Goal: Task Accomplishment & Management: Use online tool/utility

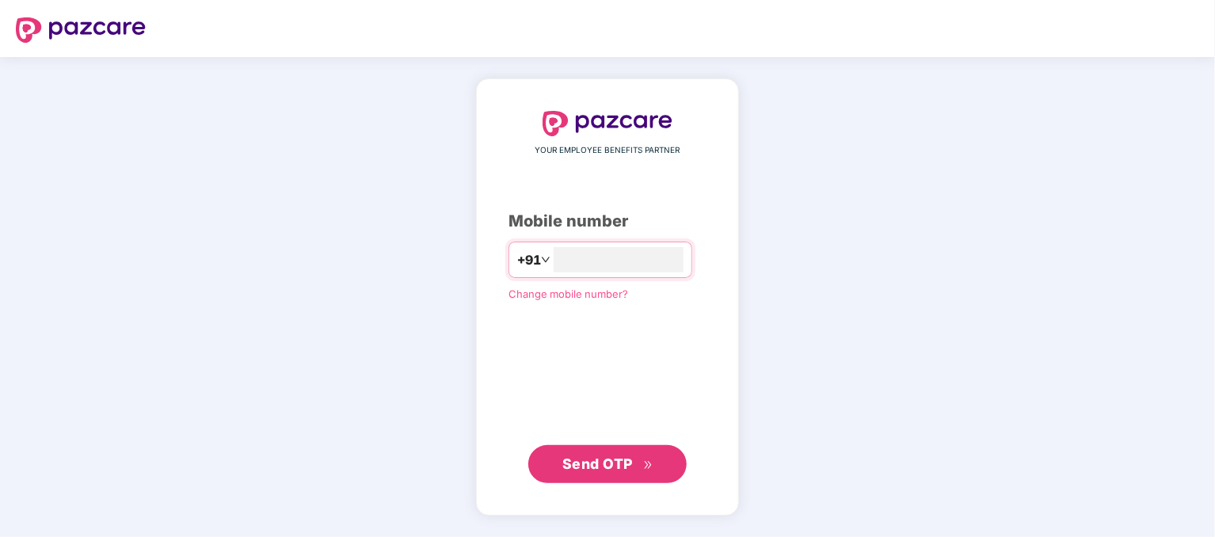
type input "**********"
click at [631, 447] on button "Send OTP" at bounding box center [607, 464] width 158 height 38
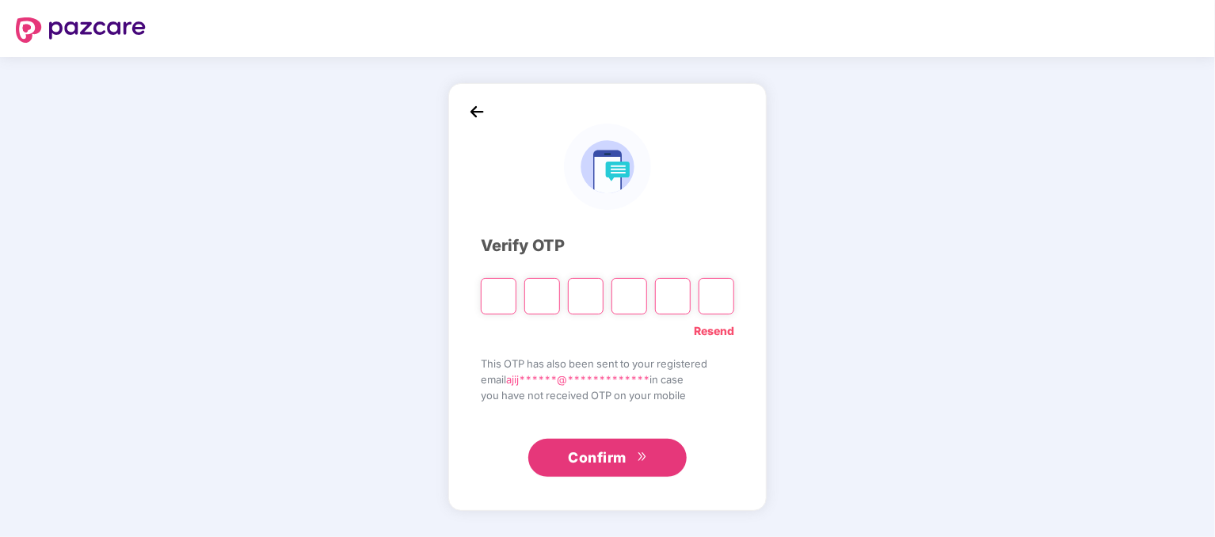
type input "*"
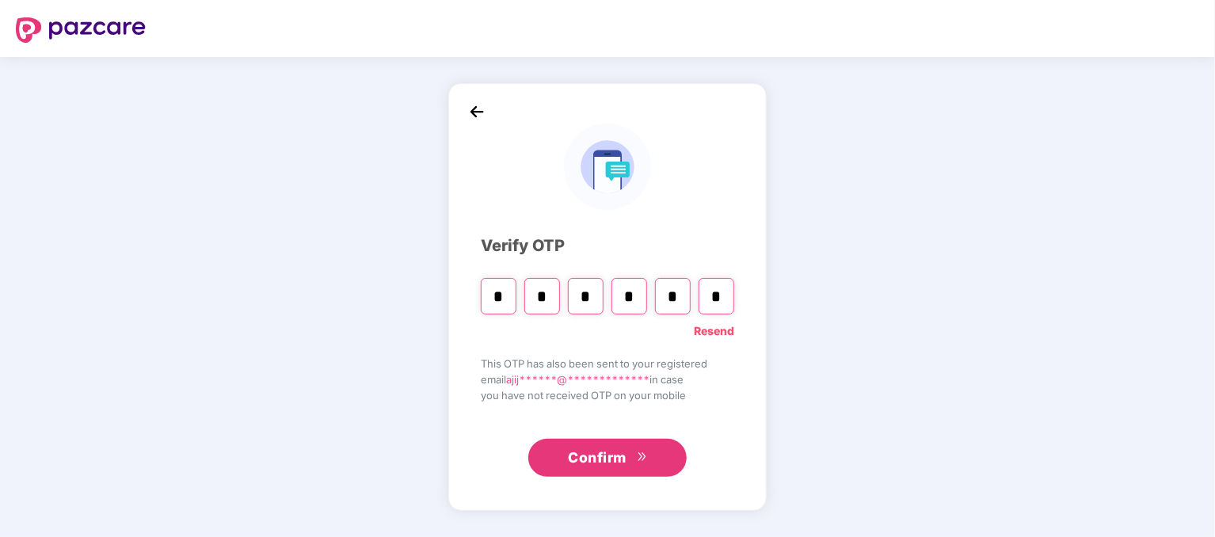
type input "*"
click at [625, 463] on span "Confirm" at bounding box center [597, 458] width 59 height 22
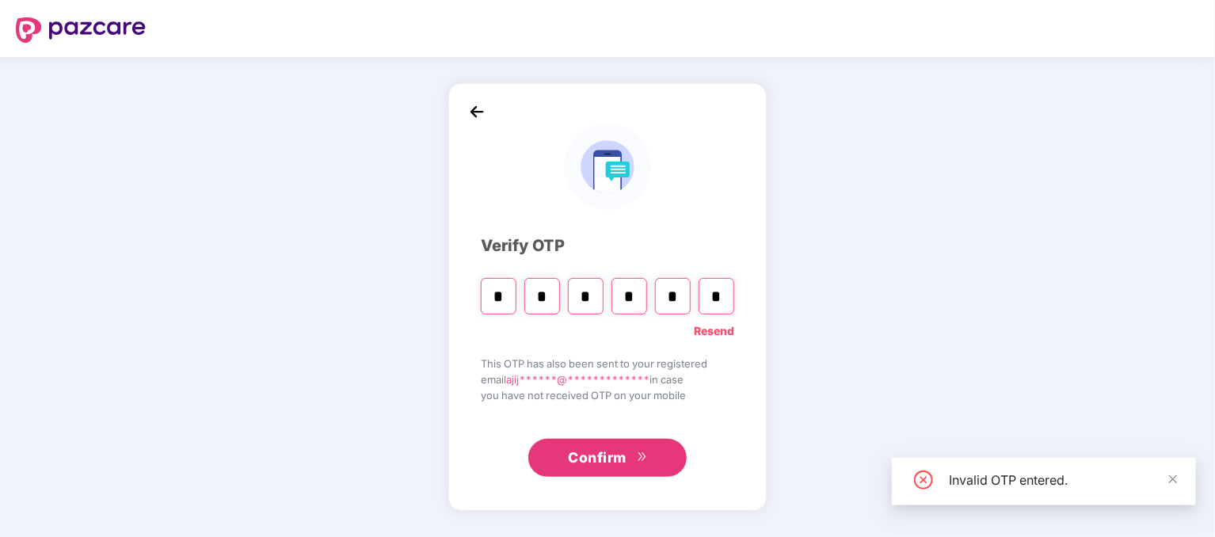
click at [721, 293] on input "*" at bounding box center [716, 296] width 36 height 36
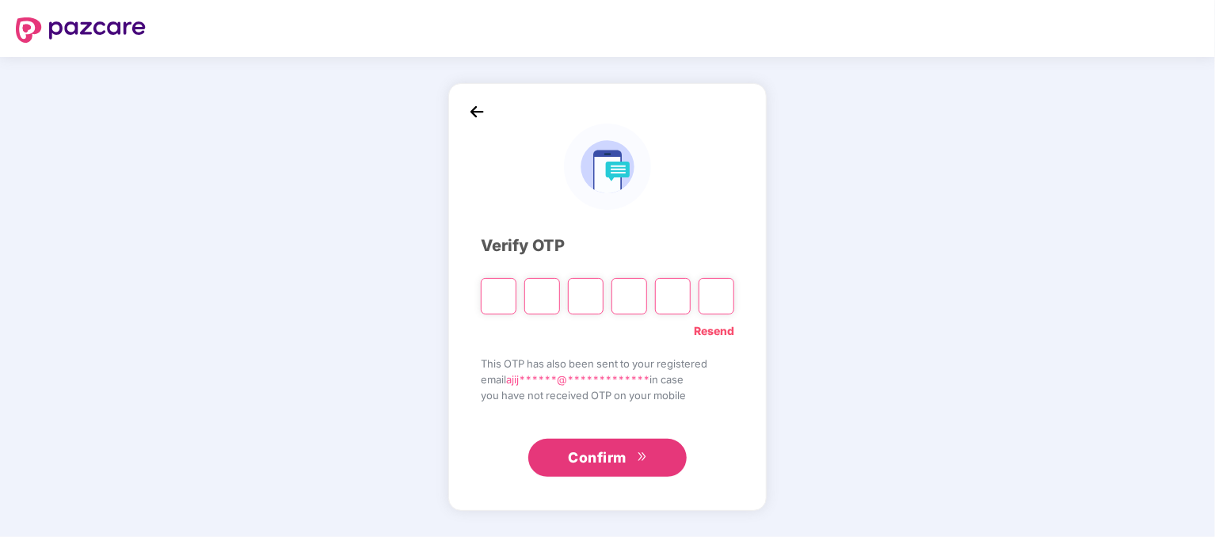
type input "*"
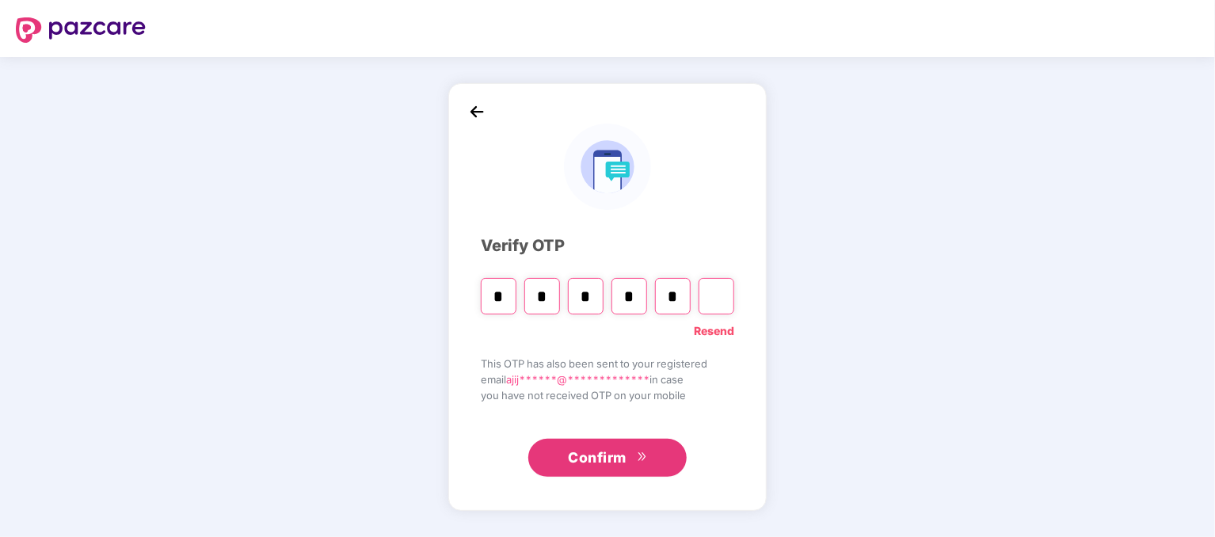
type input "*"
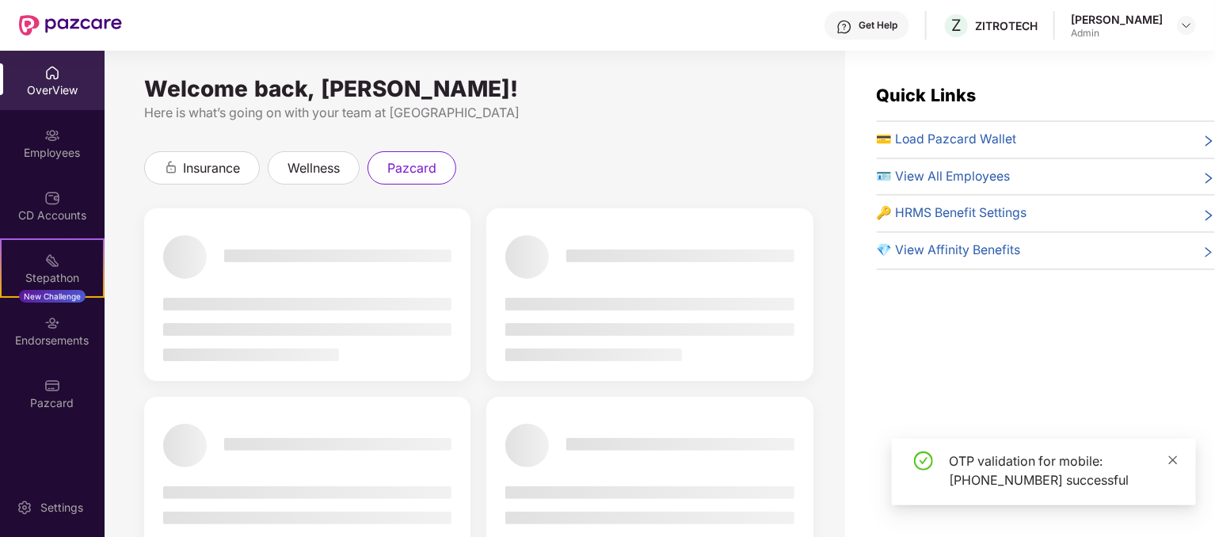
click at [1170, 454] on icon "close" at bounding box center [1172, 459] width 11 height 11
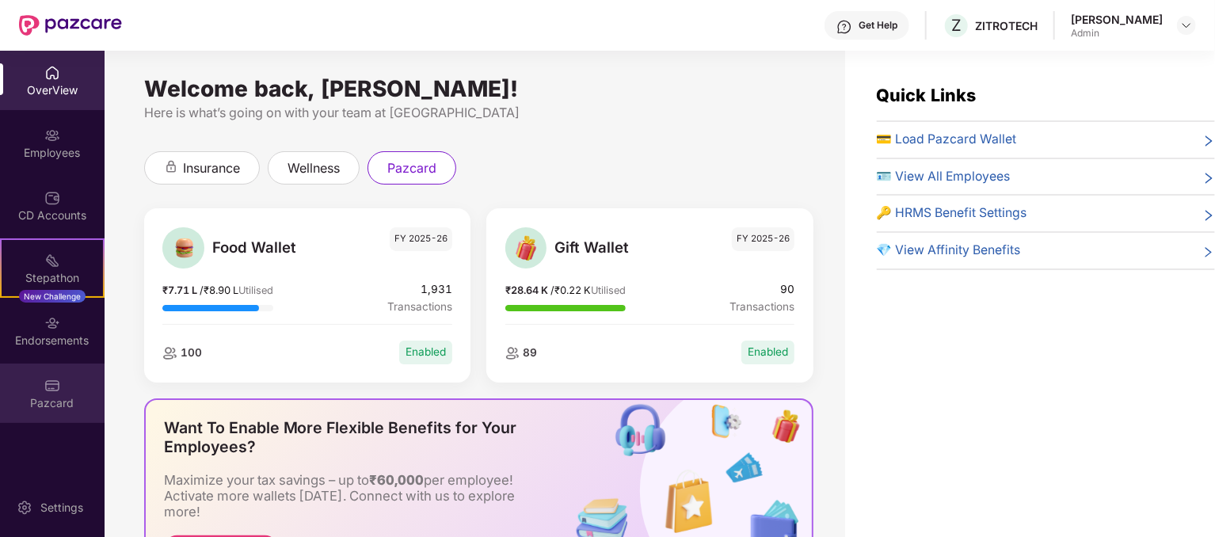
scroll to position [51, 0]
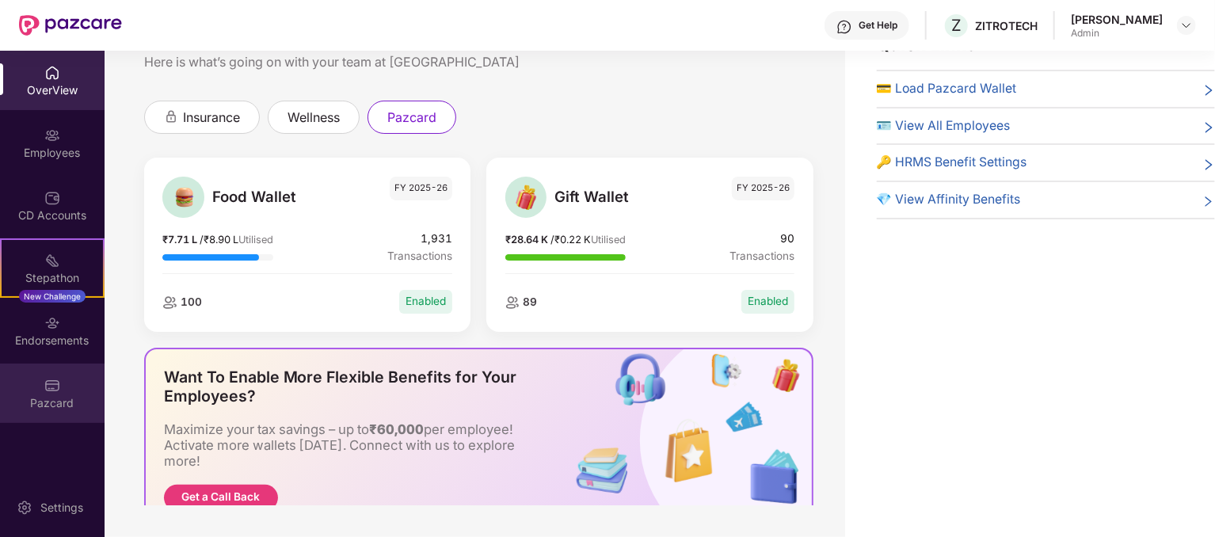
click at [42, 377] on div "Pazcard" at bounding box center [52, 392] width 105 height 59
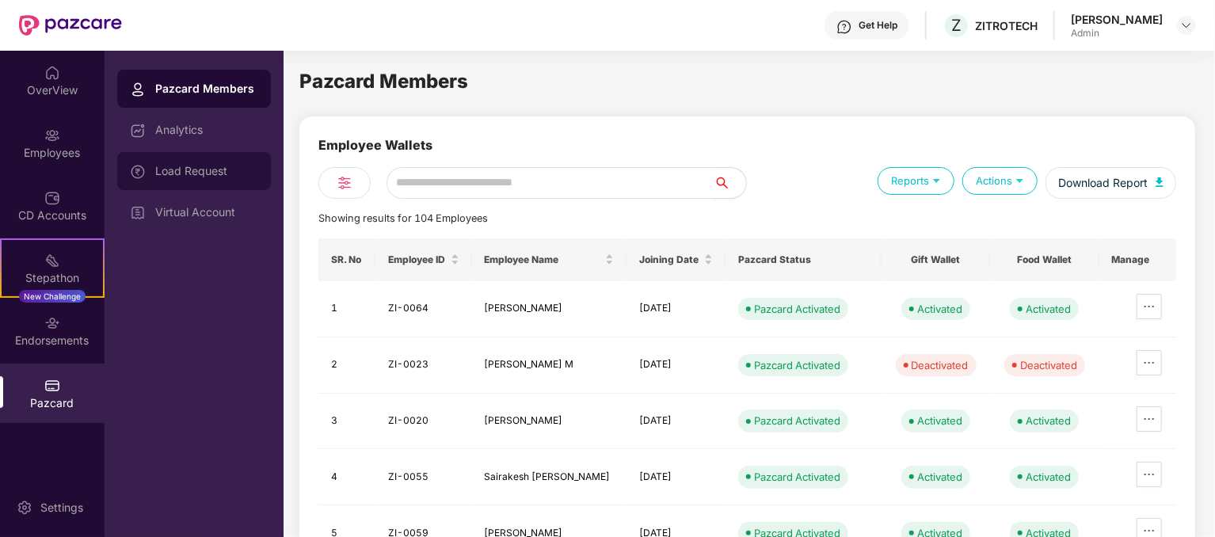
click at [203, 175] on div "Load Request" at bounding box center [206, 171] width 103 height 13
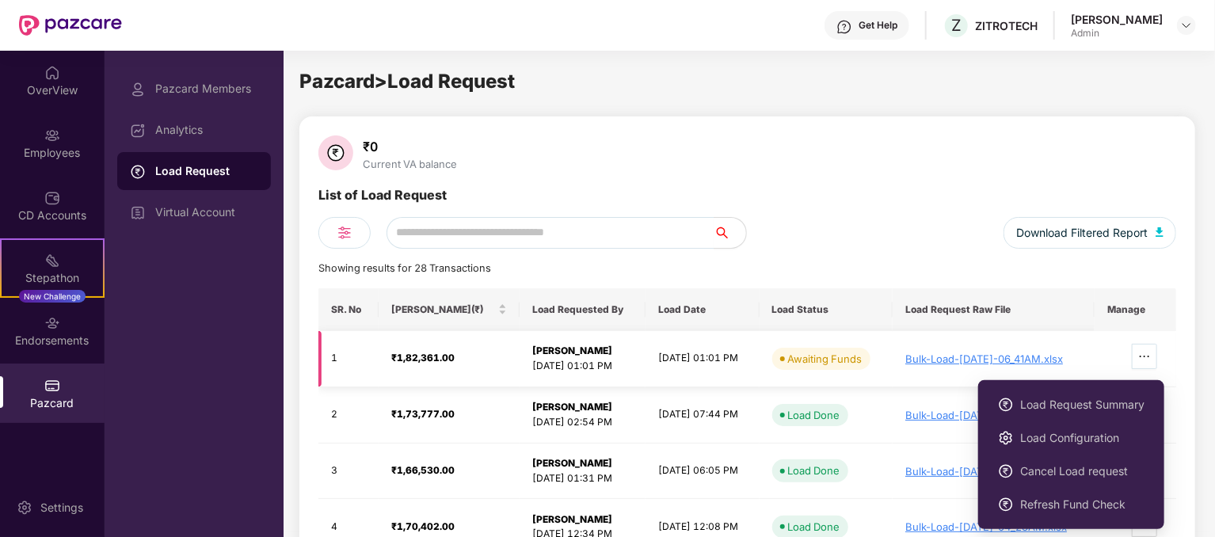
click at [1150, 350] on icon "ellipsis" at bounding box center [1144, 356] width 13 height 13
click at [1097, 405] on span "Load Request Summary" at bounding box center [1082, 404] width 124 height 17
